Goal: Information Seeking & Learning: Learn about a topic

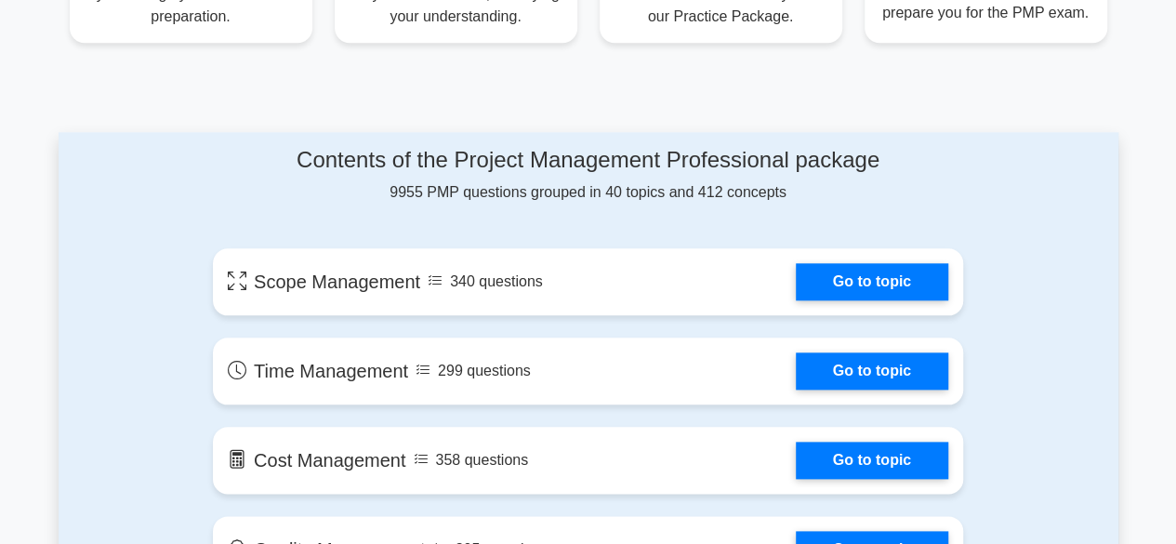
scroll to position [892, 0]
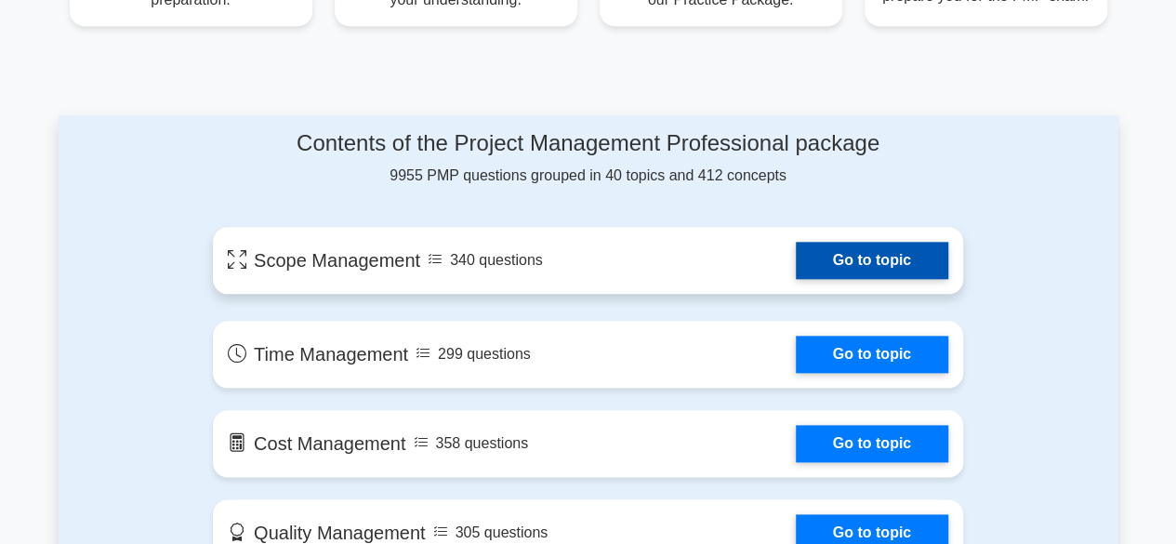
click at [874, 267] on link "Go to topic" at bounding box center [872, 260] width 152 height 37
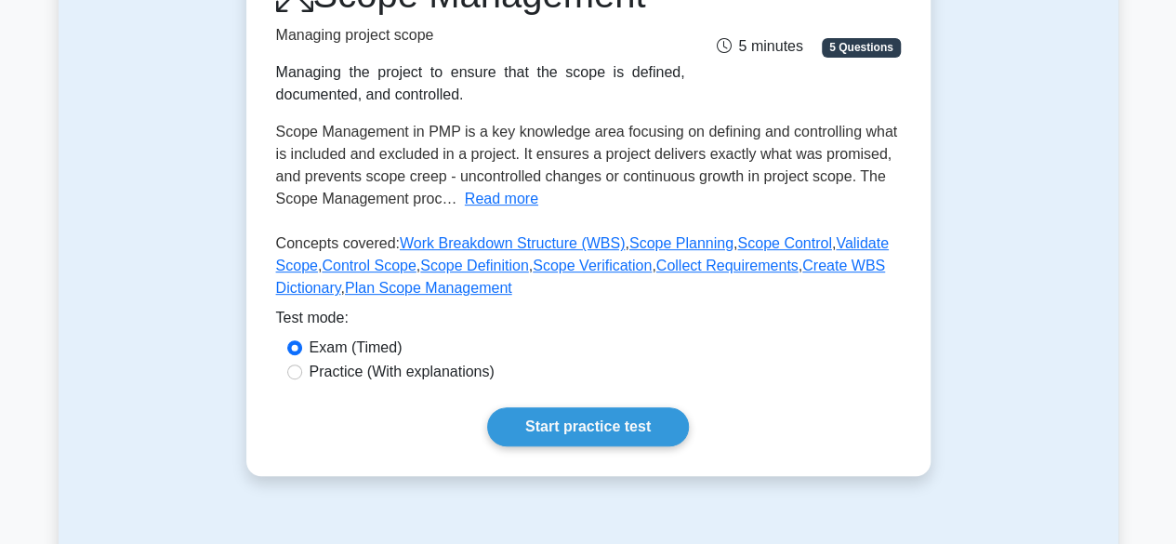
scroll to position [296, 0]
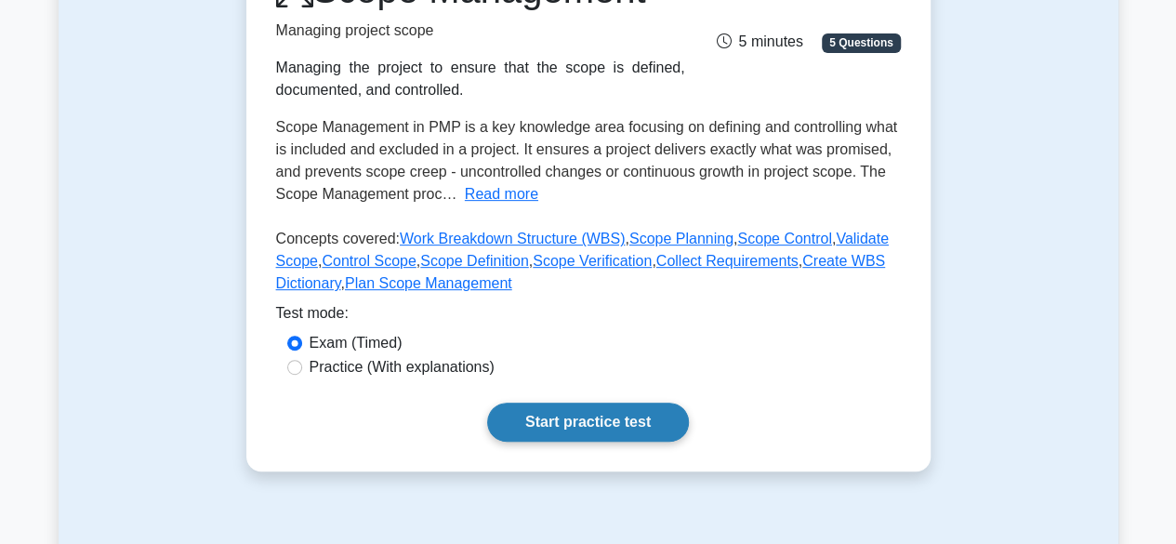
click at [610, 422] on link "Start practice test" at bounding box center [588, 422] width 202 height 39
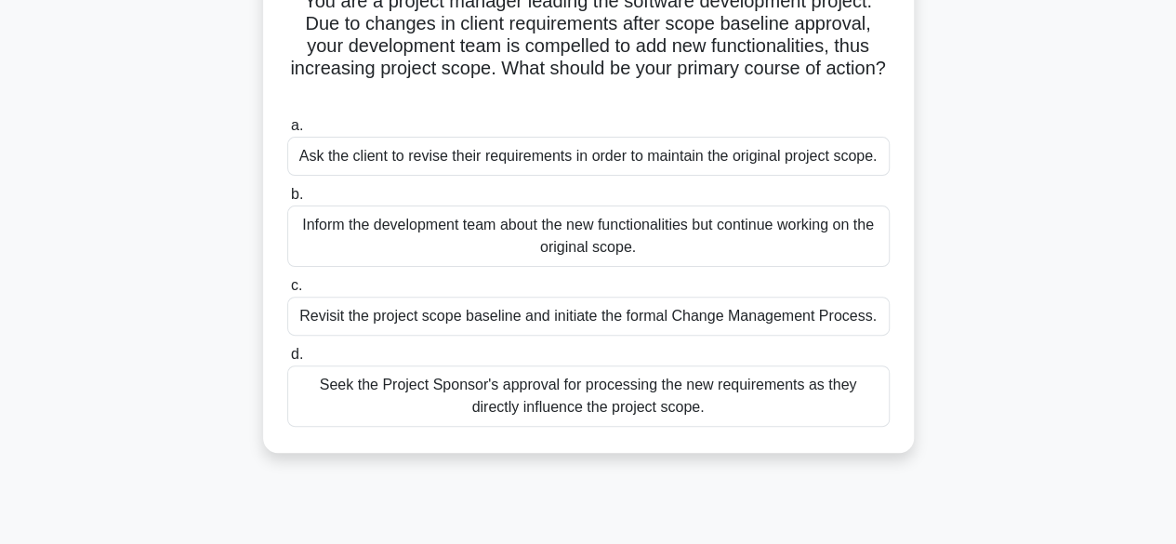
scroll to position [155, 0]
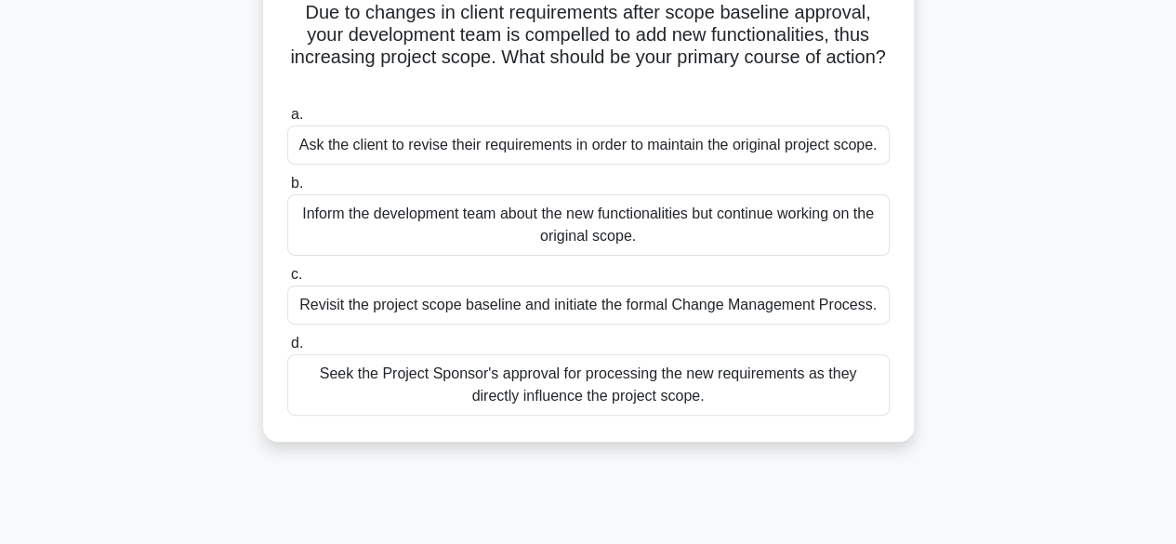
click at [803, 237] on div "Inform the development team about the new functionalities but continue working …" at bounding box center [588, 224] width 602 height 61
click at [287, 190] on input "b. Inform the development team about the new functionalities but continue worki…" at bounding box center [287, 184] width 0 height 12
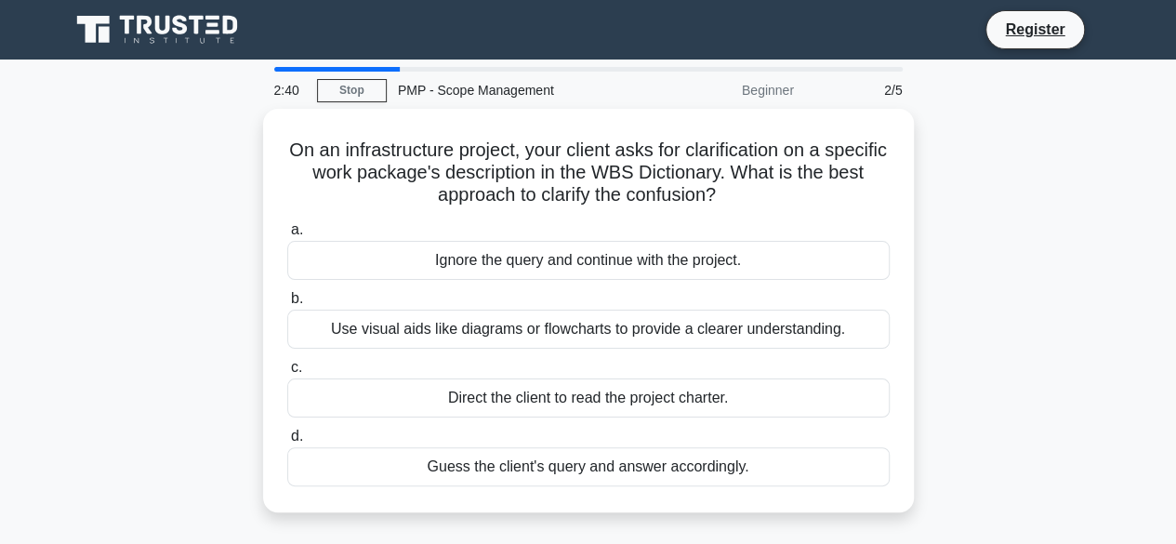
scroll to position [0, 0]
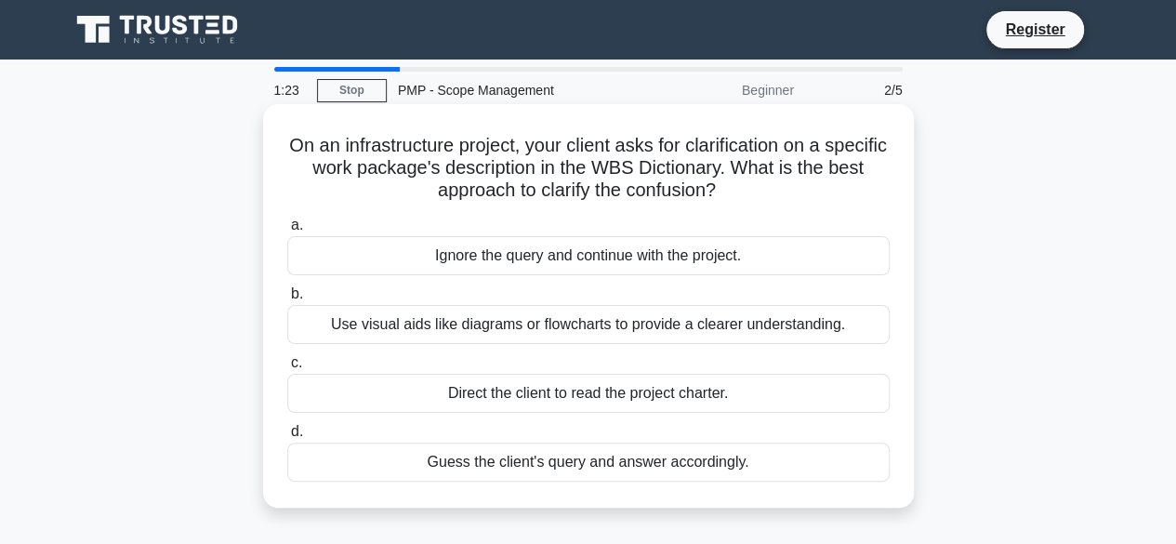
click at [724, 321] on div "Use visual aids like diagrams or flowcharts to provide a clearer understanding." at bounding box center [588, 324] width 602 height 39
click at [287, 300] on input "b. Use visual aids like diagrams or flowcharts to provide a clearer understandi…" at bounding box center [287, 294] width 0 height 12
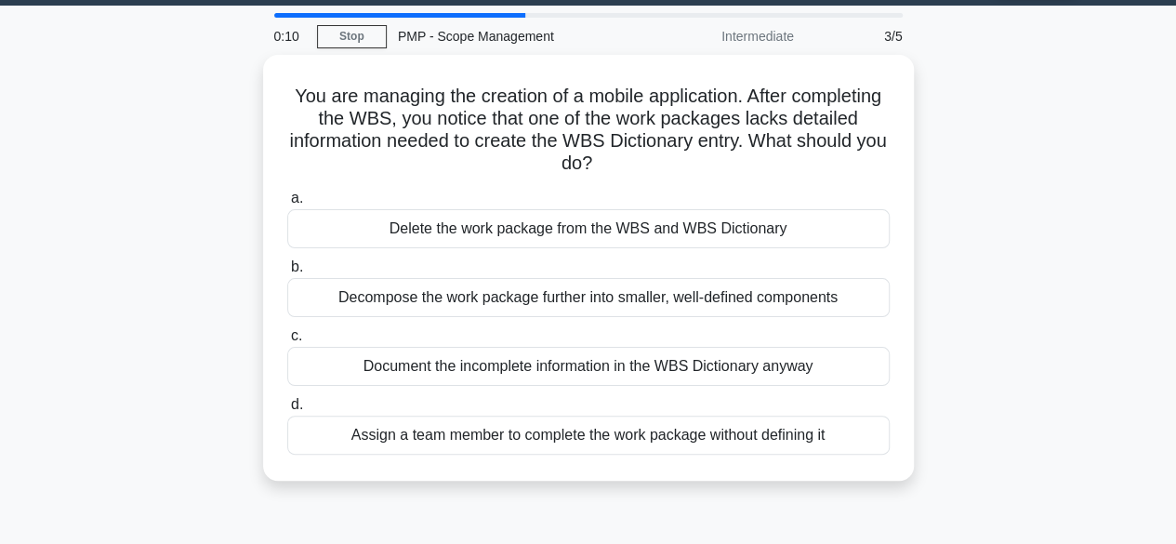
scroll to position [52, 0]
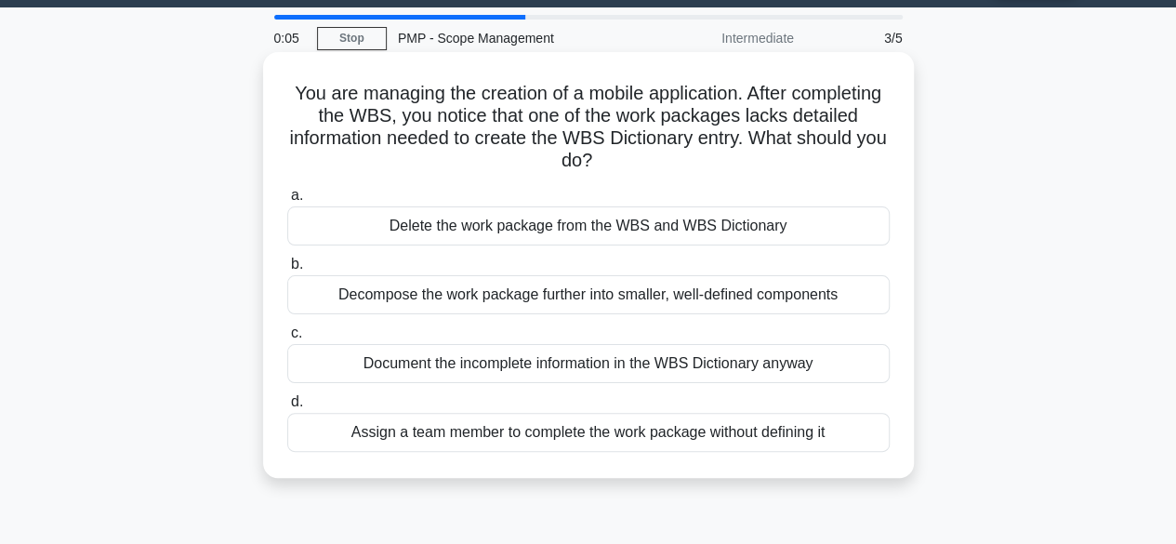
click at [838, 366] on div "Document the incomplete information in the WBS Dictionary anyway" at bounding box center [588, 363] width 602 height 39
click at [287, 339] on input "c. Document the incomplete information in the WBS Dictionary anyway" at bounding box center [287, 333] width 0 height 12
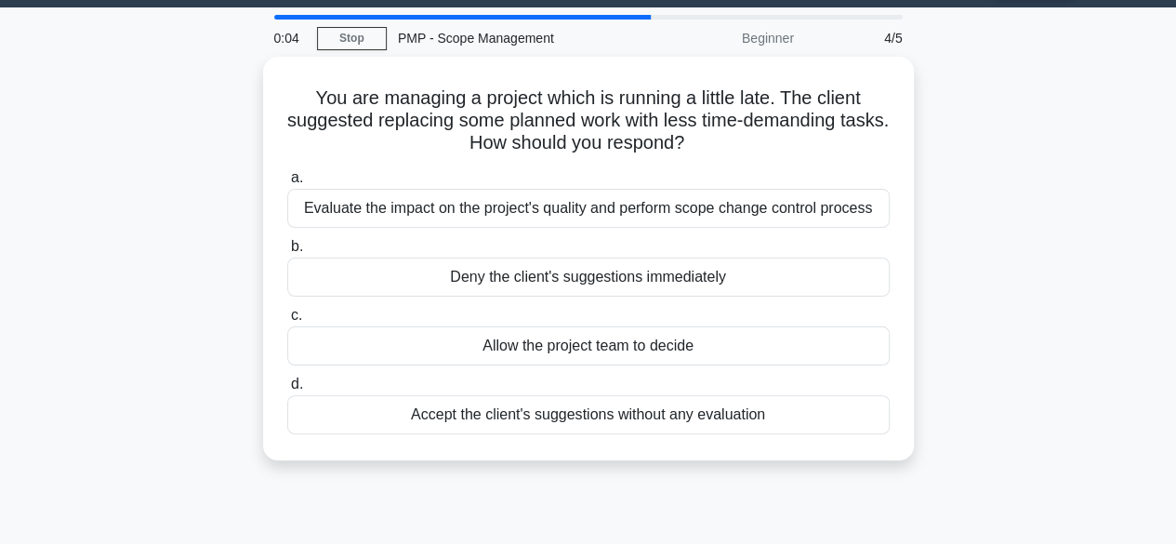
scroll to position [0, 0]
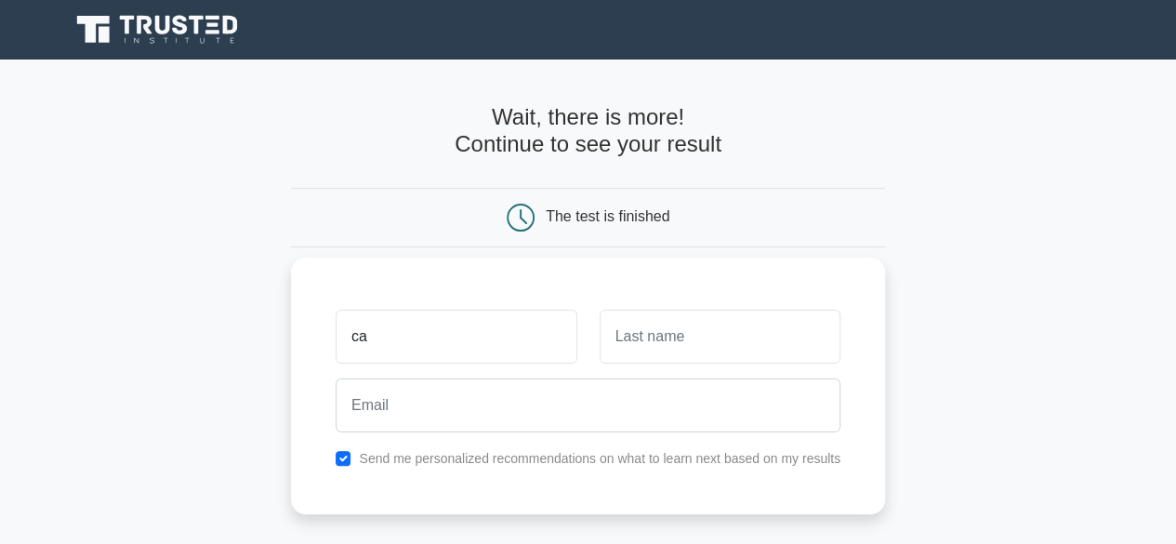
type input "c"
type input "Catherine"
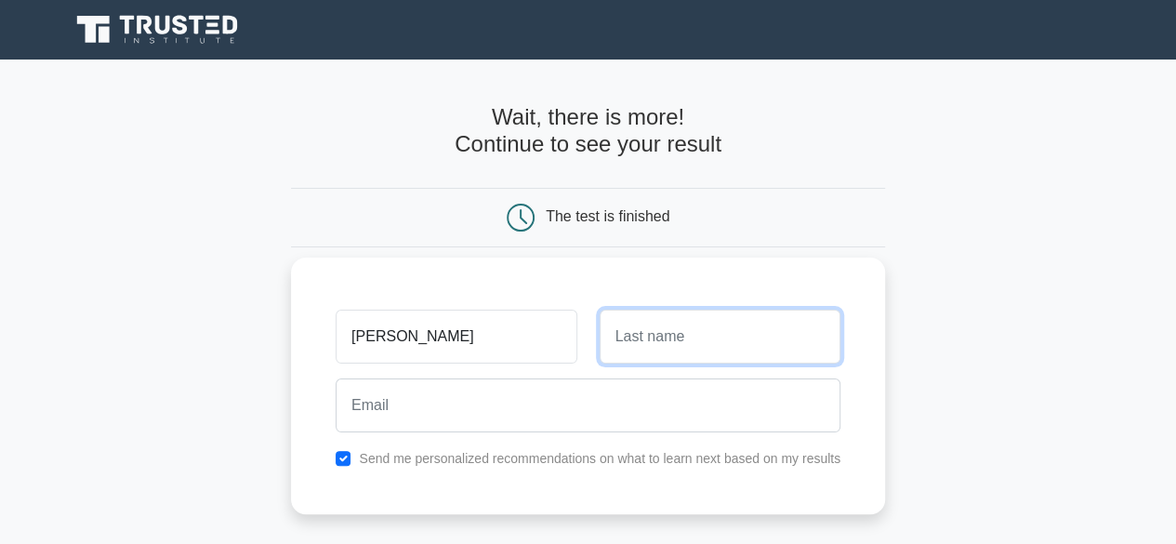
click at [693, 344] on input "text" at bounding box center [720, 337] width 241 height 54
type input "n"
type input "N."
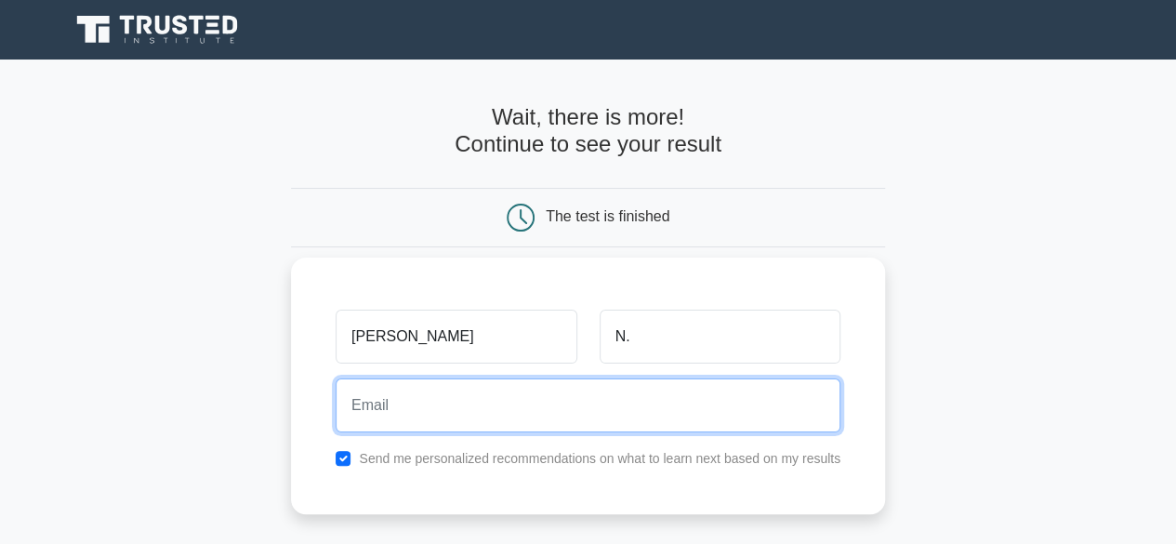
click at [480, 400] on input "email" at bounding box center [588, 405] width 505 height 54
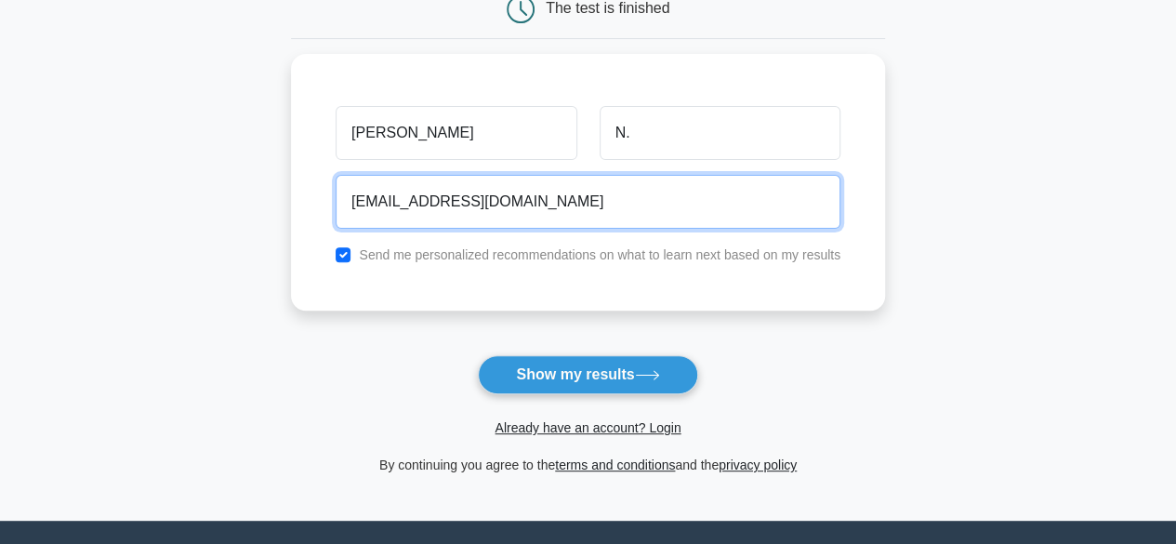
scroll to position [214, 0]
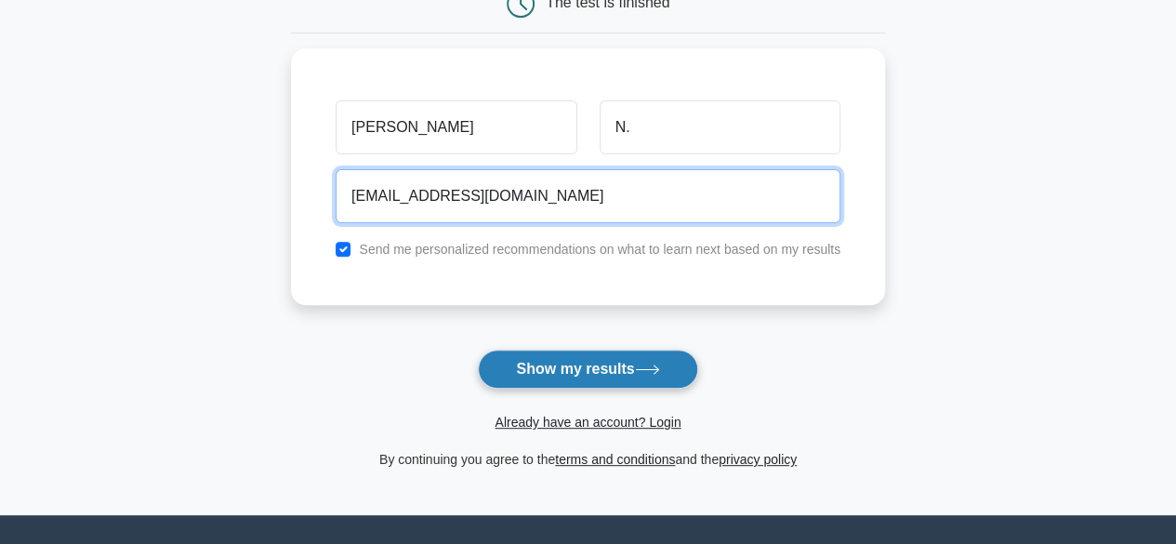
type input "cathynyako30@gmail.com"
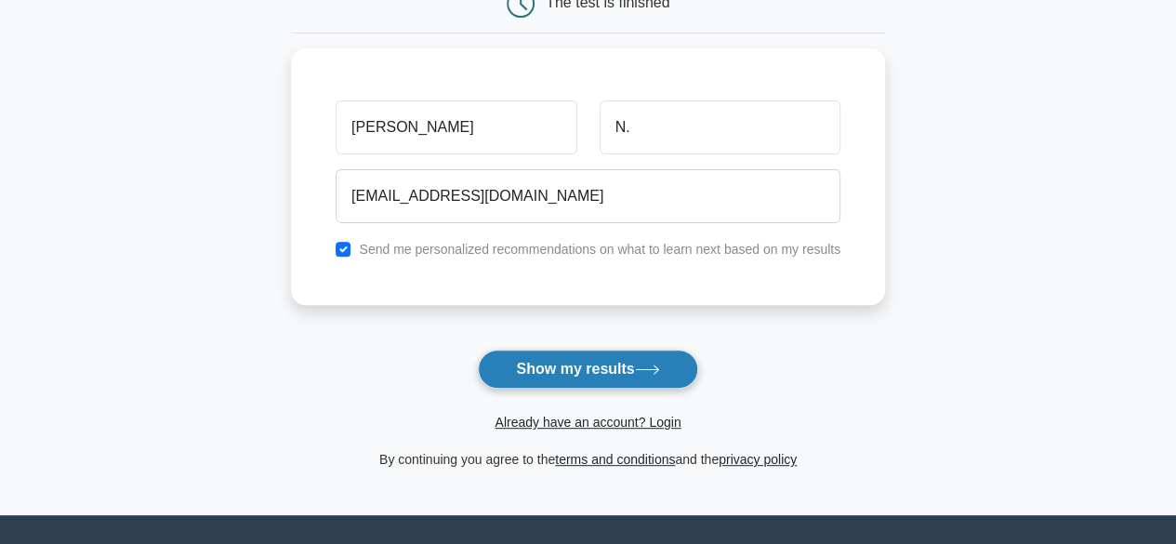
click at [628, 368] on button "Show my results" at bounding box center [587, 369] width 219 height 39
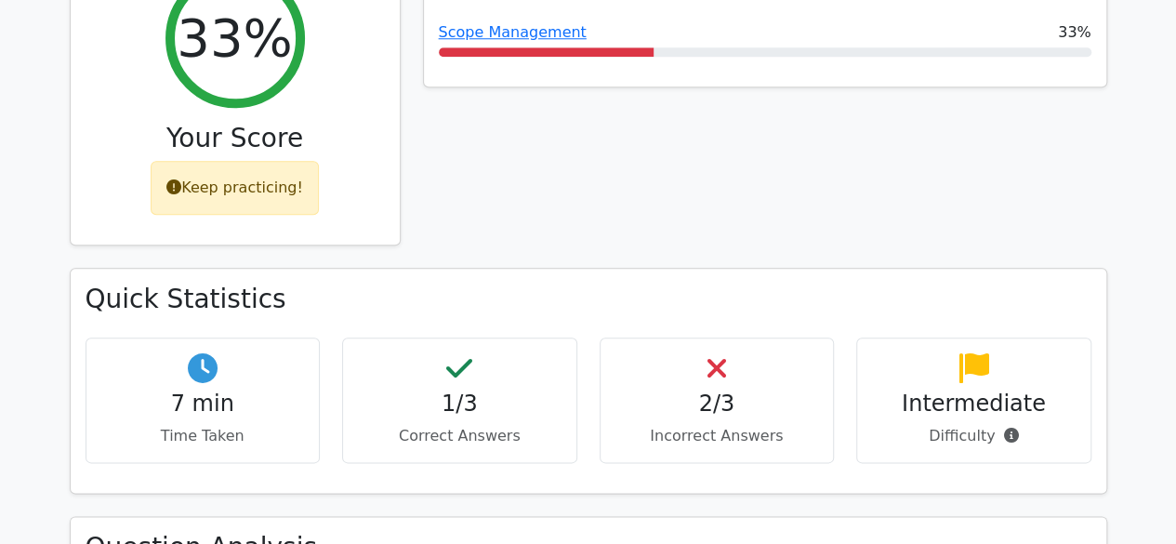
scroll to position [891, 0]
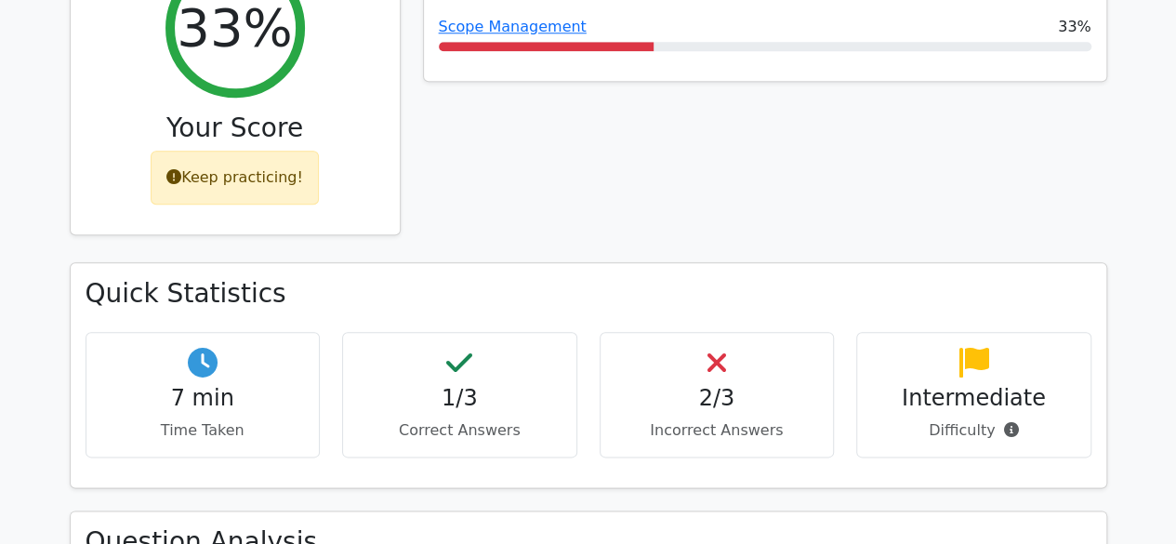
click at [244, 151] on div "Keep practicing!" at bounding box center [235, 178] width 168 height 54
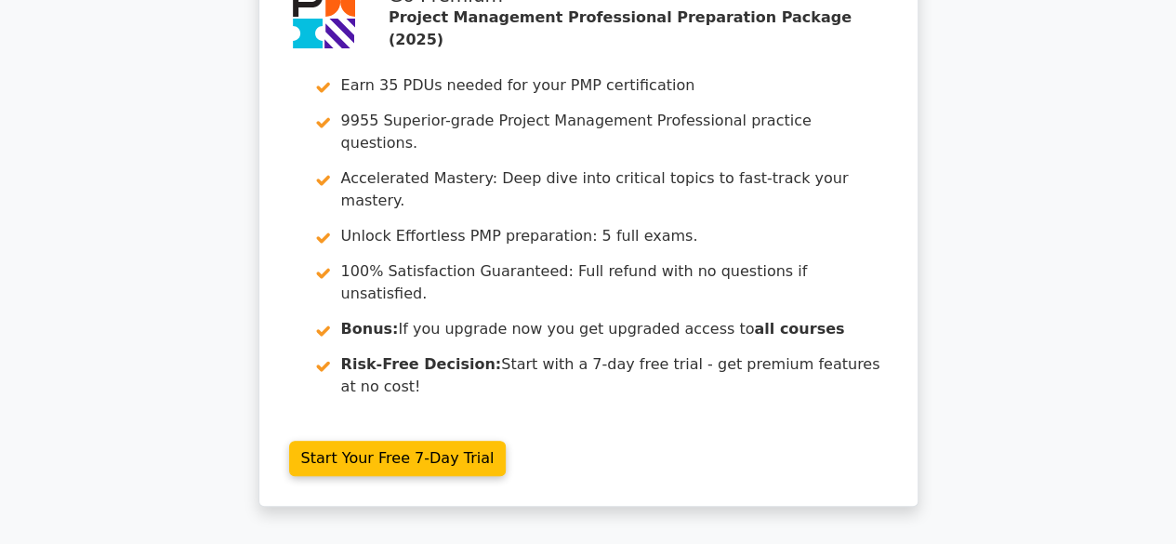
scroll to position [0, 0]
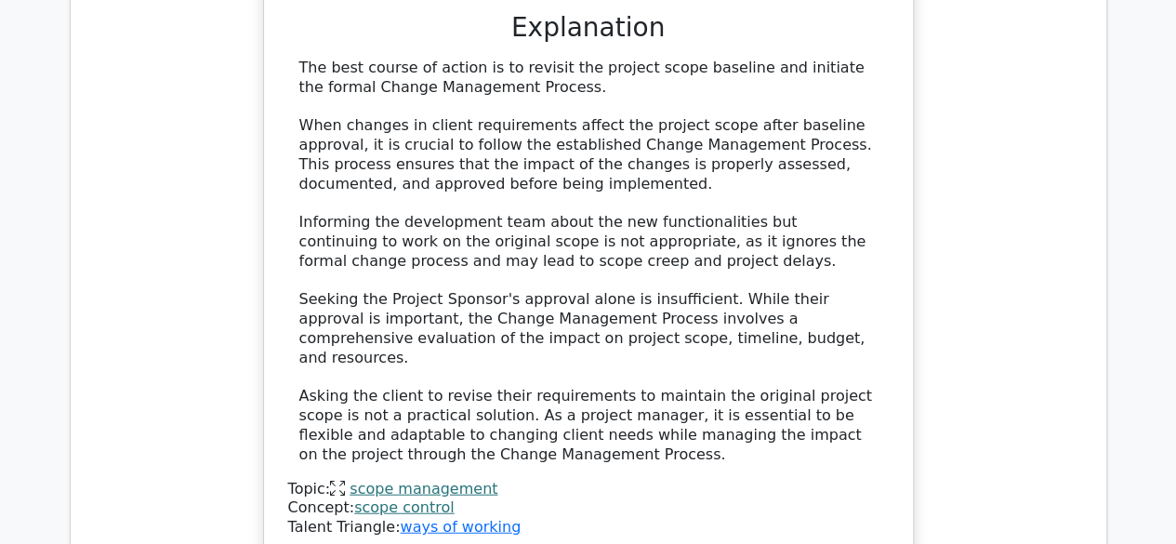
scroll to position [2081, 0]
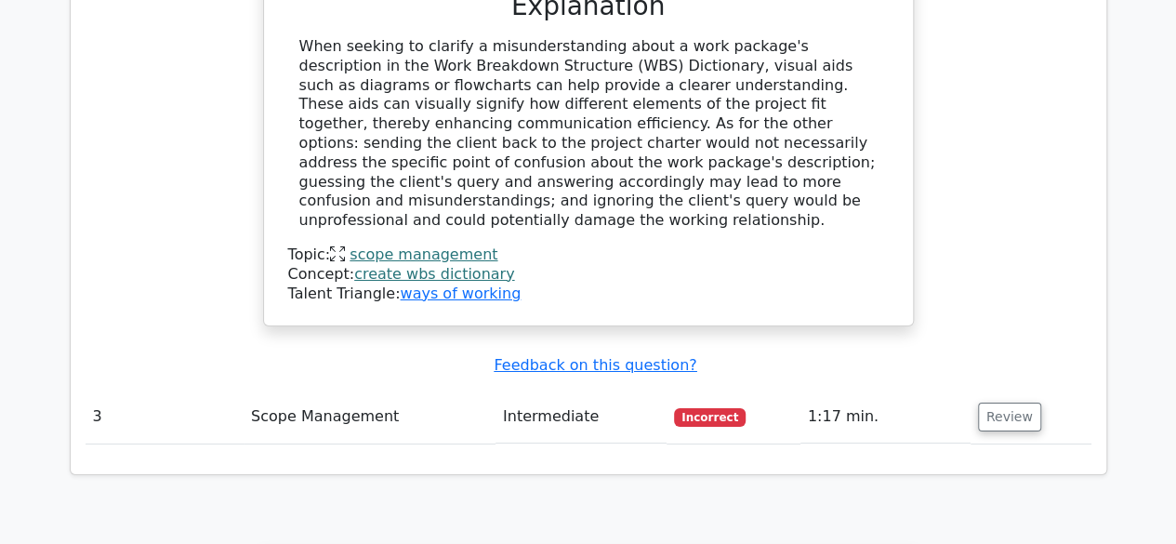
scroll to position [3140, 0]
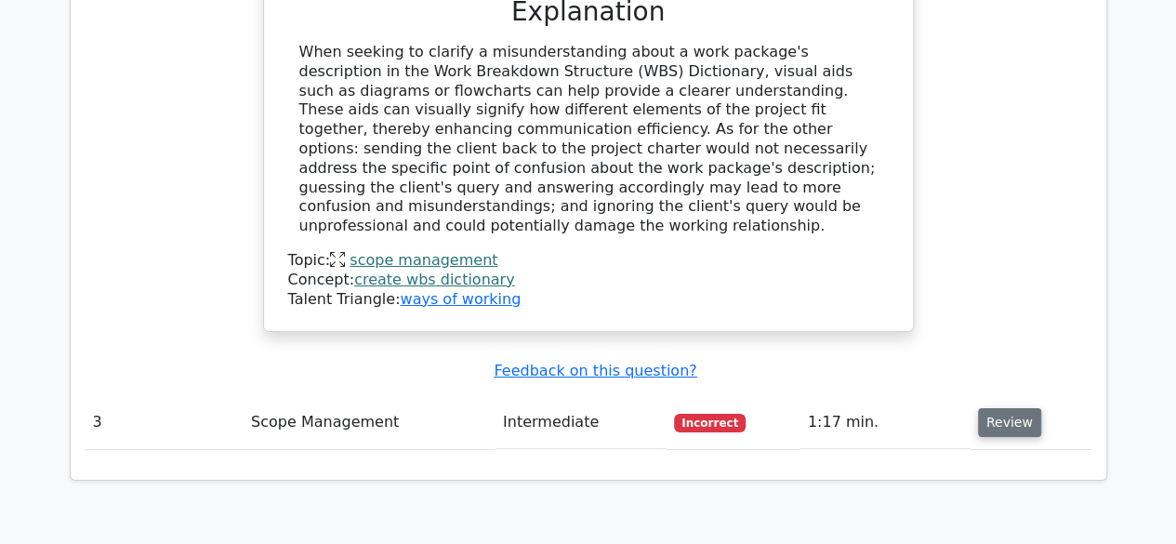
click at [1010, 408] on button "Review" at bounding box center [1009, 422] width 63 height 29
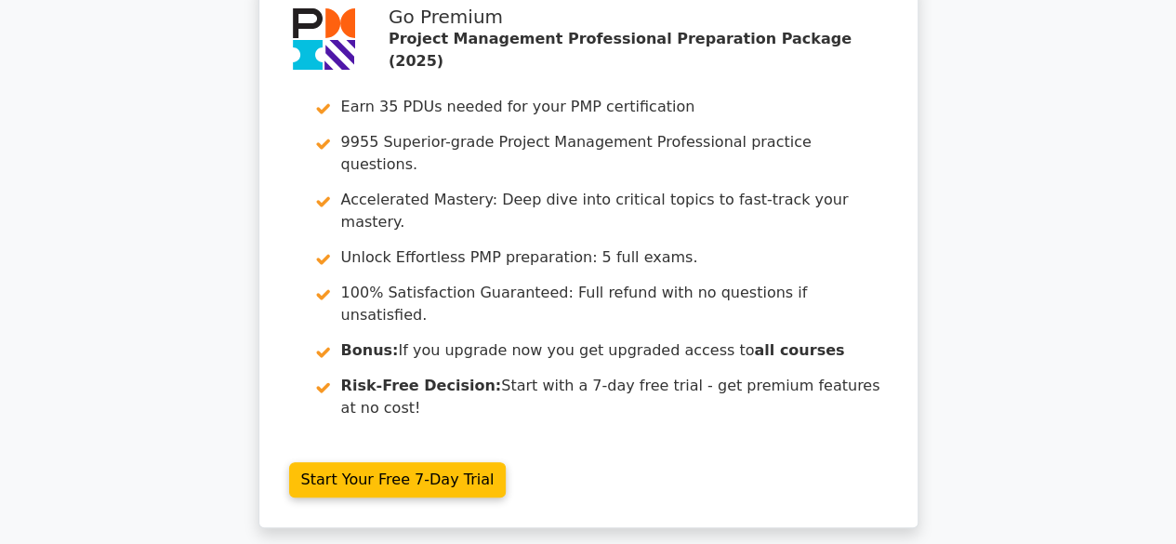
scroll to position [0, 0]
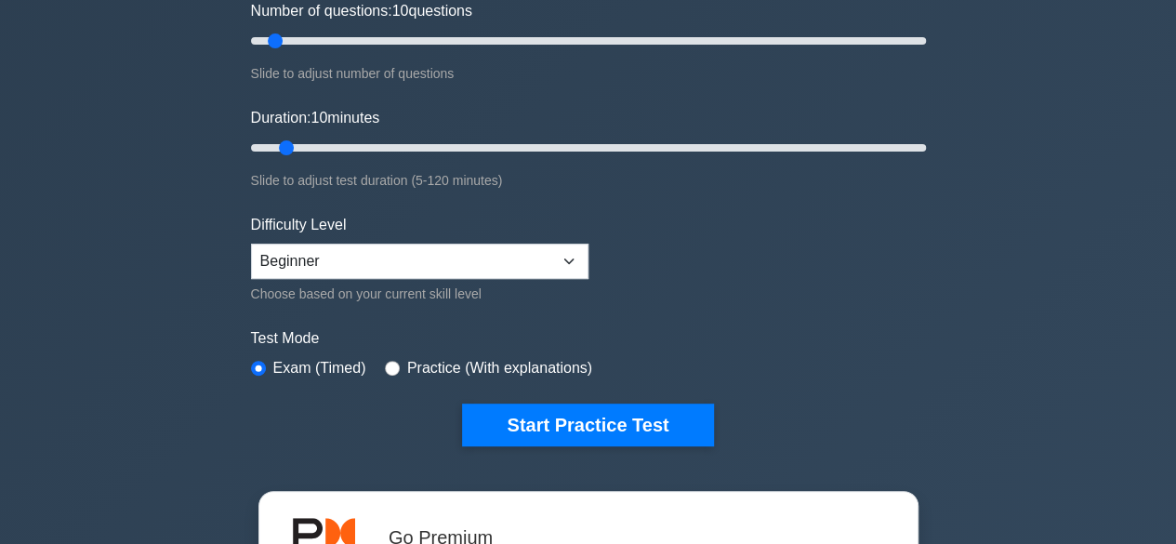
scroll to position [272, 0]
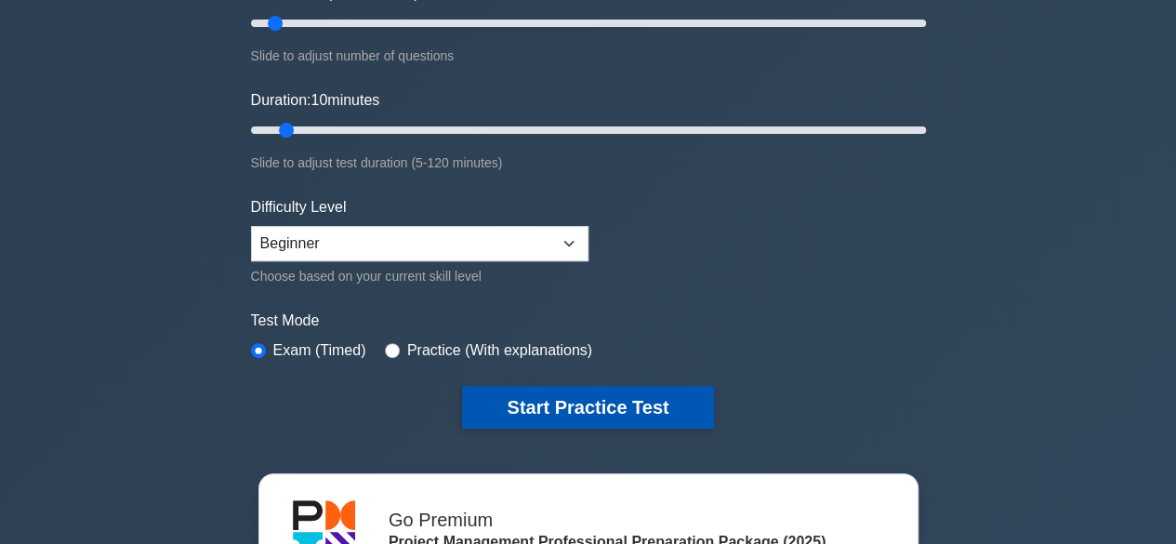
click at [635, 404] on button "Start Practice Test" at bounding box center [587, 407] width 251 height 43
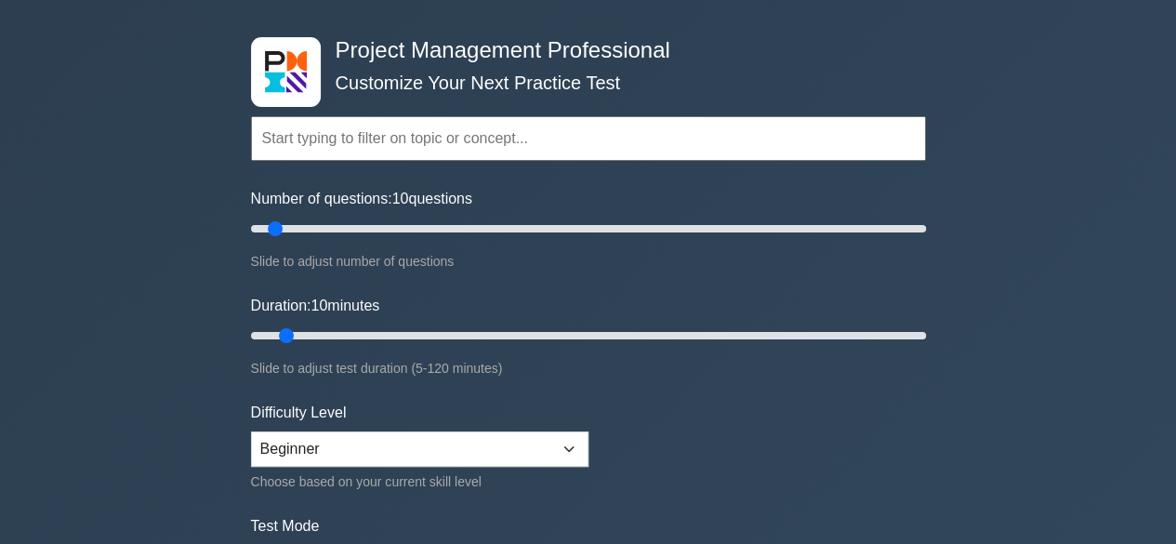
scroll to position [0, 0]
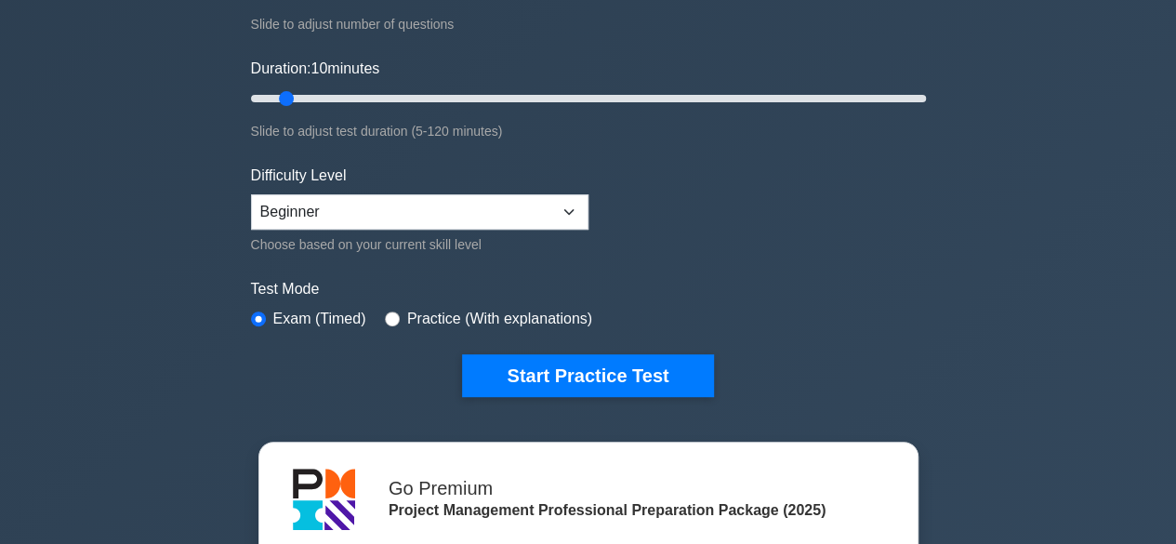
scroll to position [305, 0]
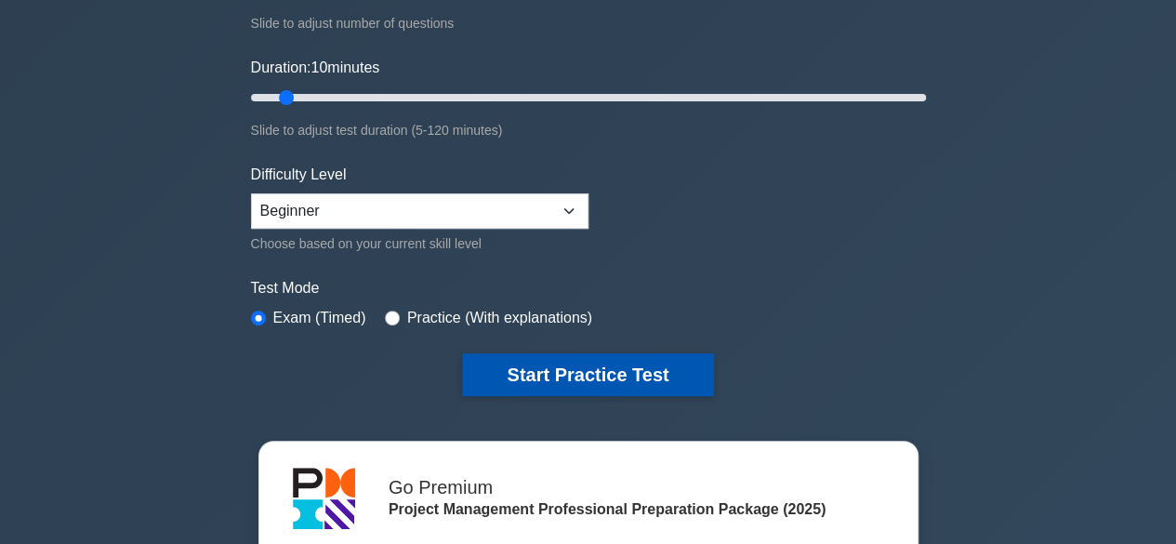
click at [690, 378] on button "Start Practice Test" at bounding box center [587, 374] width 251 height 43
